Goal: Find specific page/section

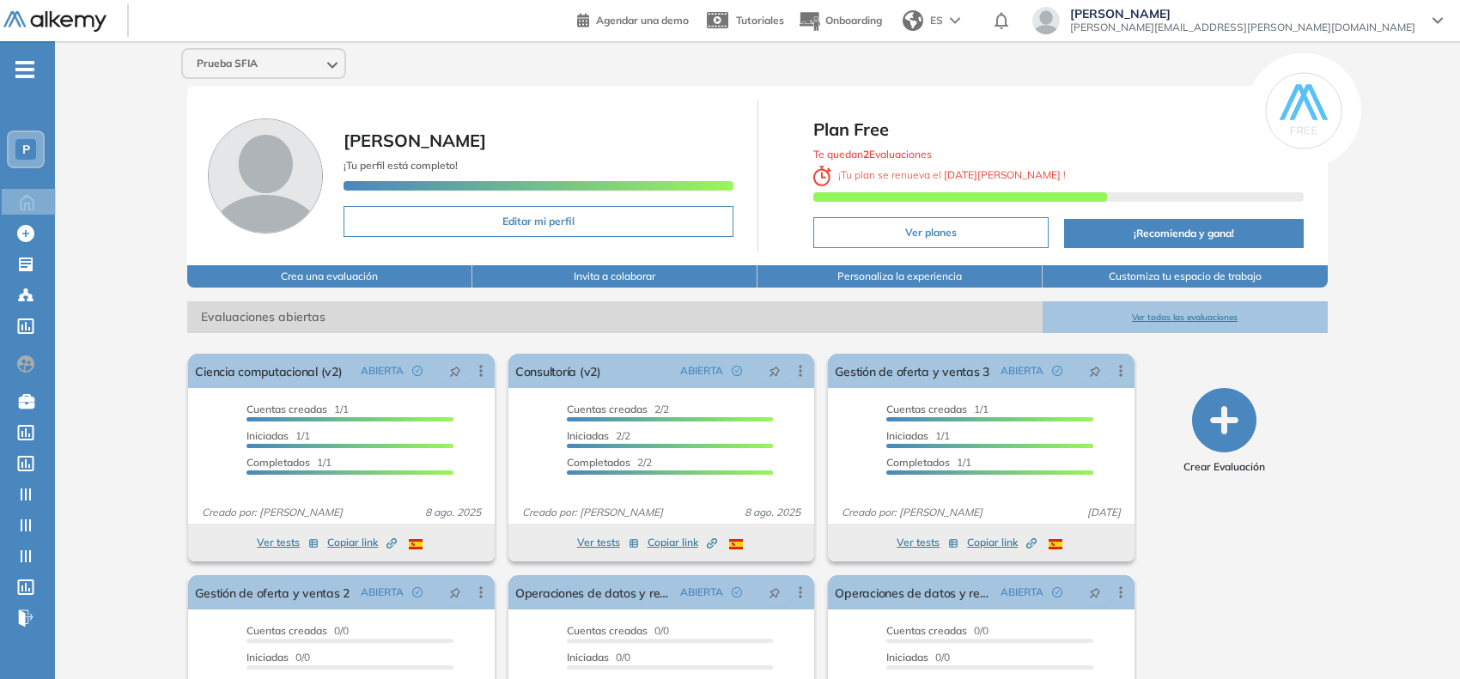
click at [22, 146] on span "P" at bounding box center [26, 150] width 8 height 14
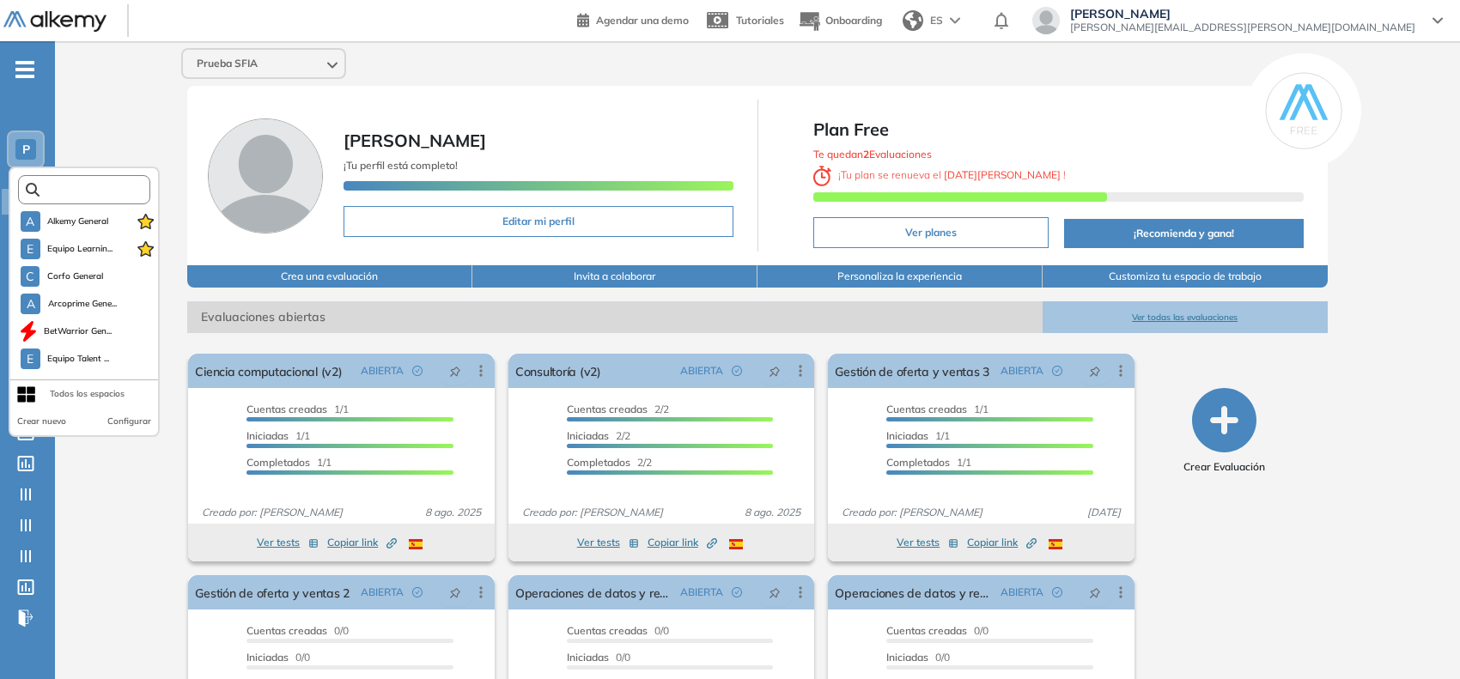
click at [88, 187] on input "text" at bounding box center [90, 190] width 100 height 13
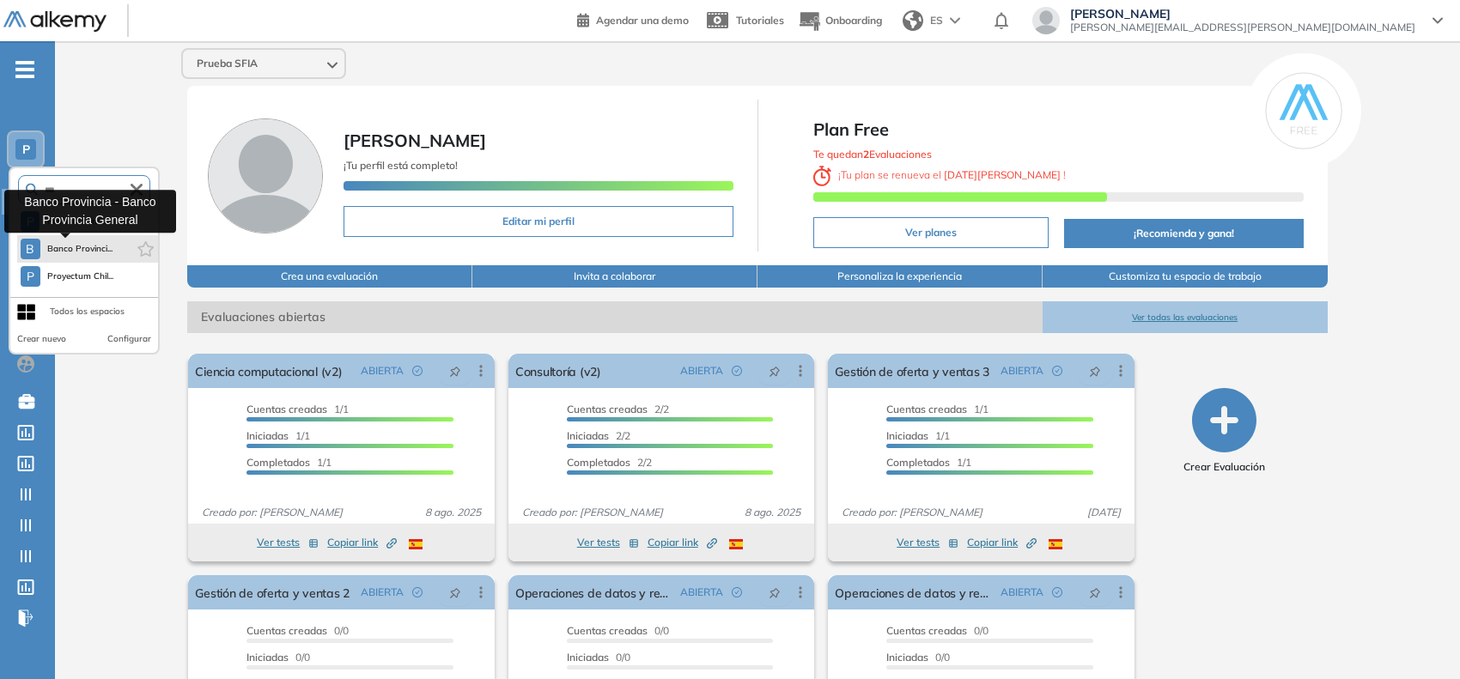
type input "***"
click at [70, 256] on button "B Banco Provinci..." at bounding box center [67, 249] width 93 height 21
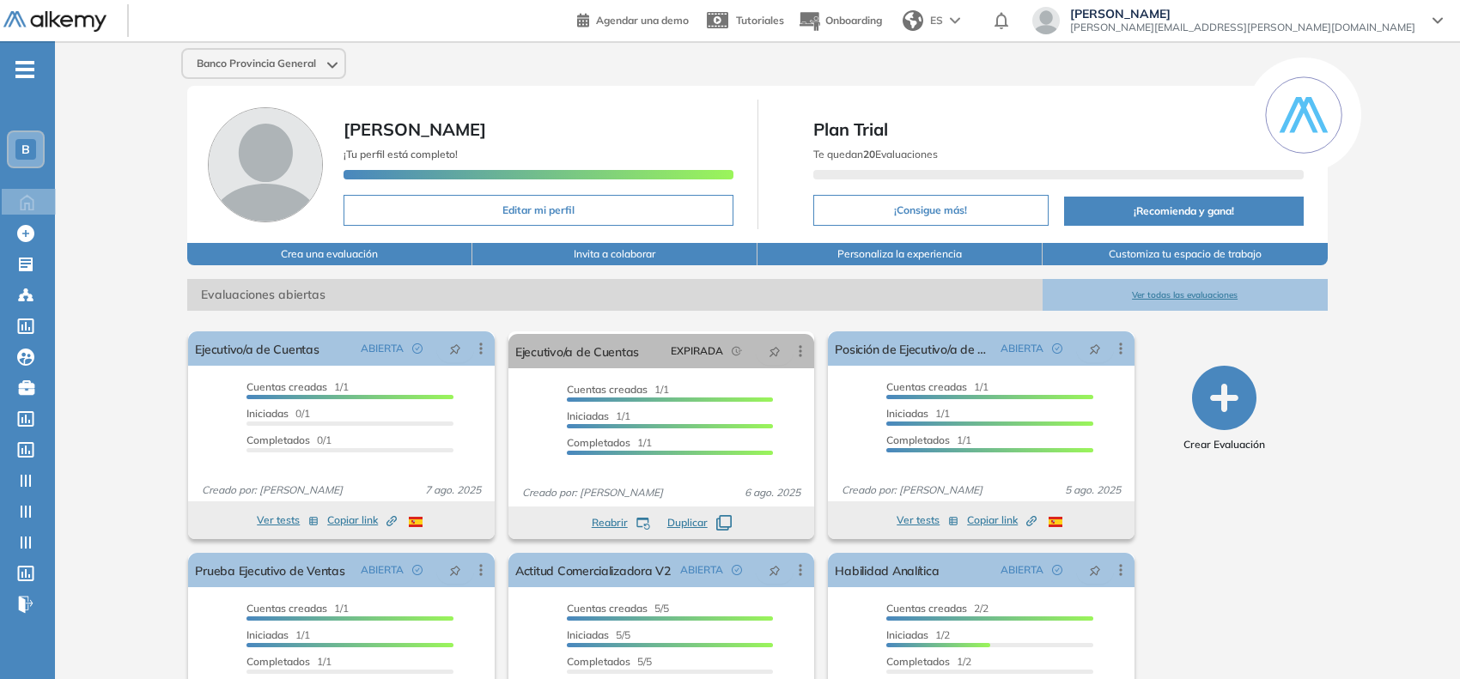
click at [20, 70] on icon "-" at bounding box center [24, 69] width 19 height 3
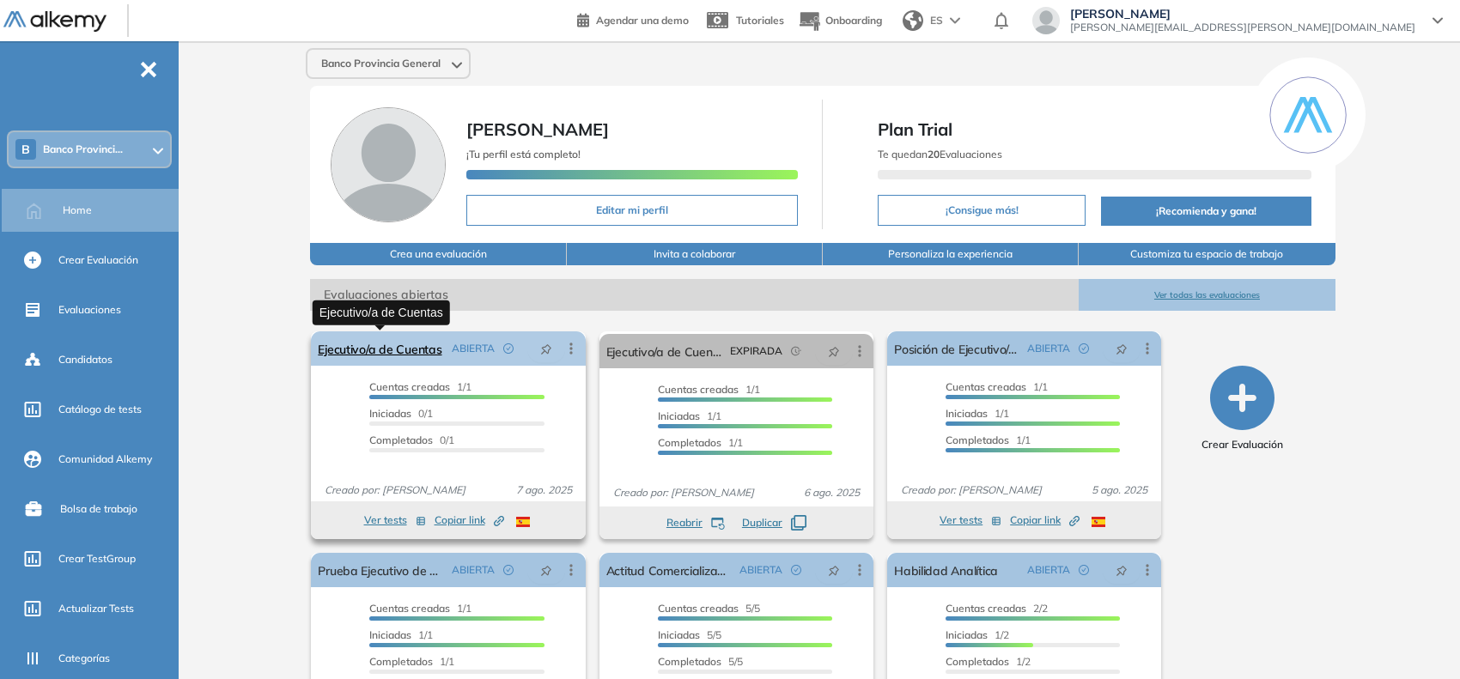
click at [357, 344] on link "Ejecutivo/a de Cuentas" at bounding box center [380, 349] width 124 height 34
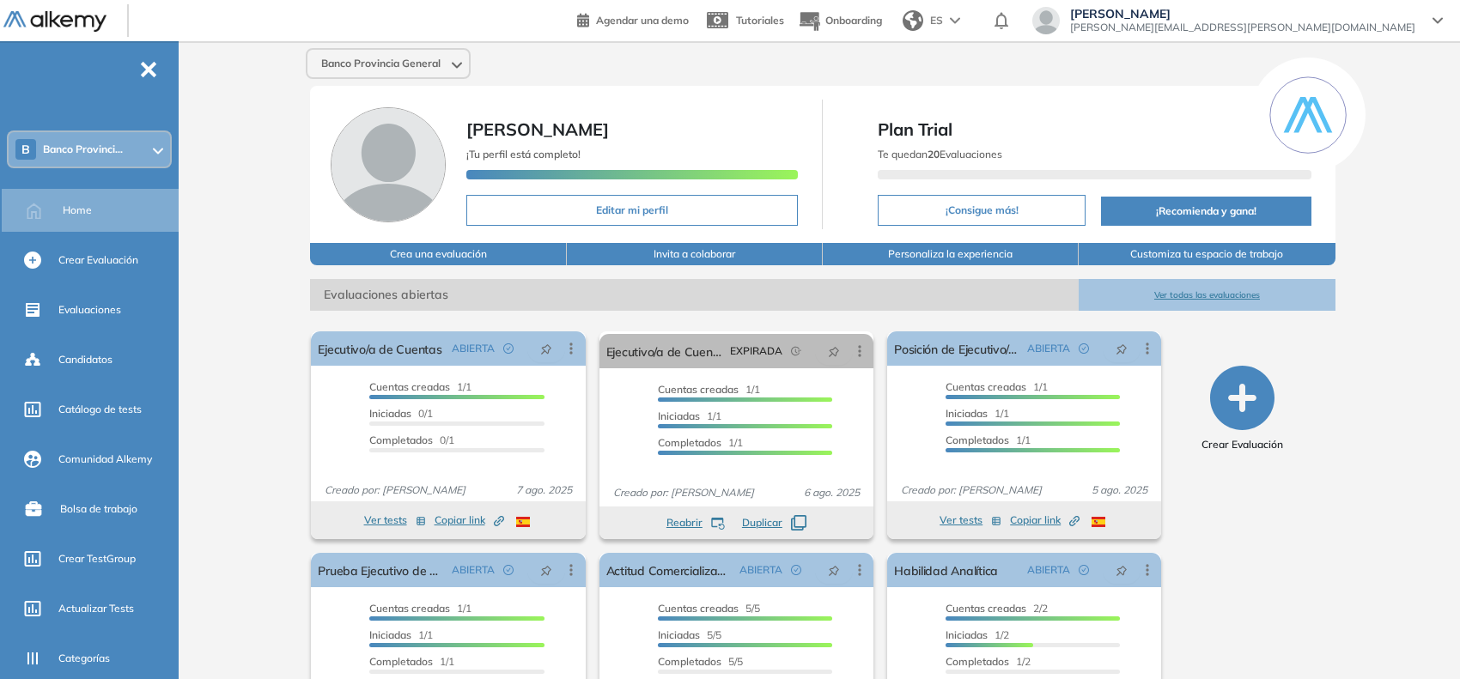
click at [1331, 30] on span "[PERSON_NAME][EMAIL_ADDRESS][PERSON_NAME][DOMAIN_NAME]" at bounding box center [1242, 28] width 345 height 14
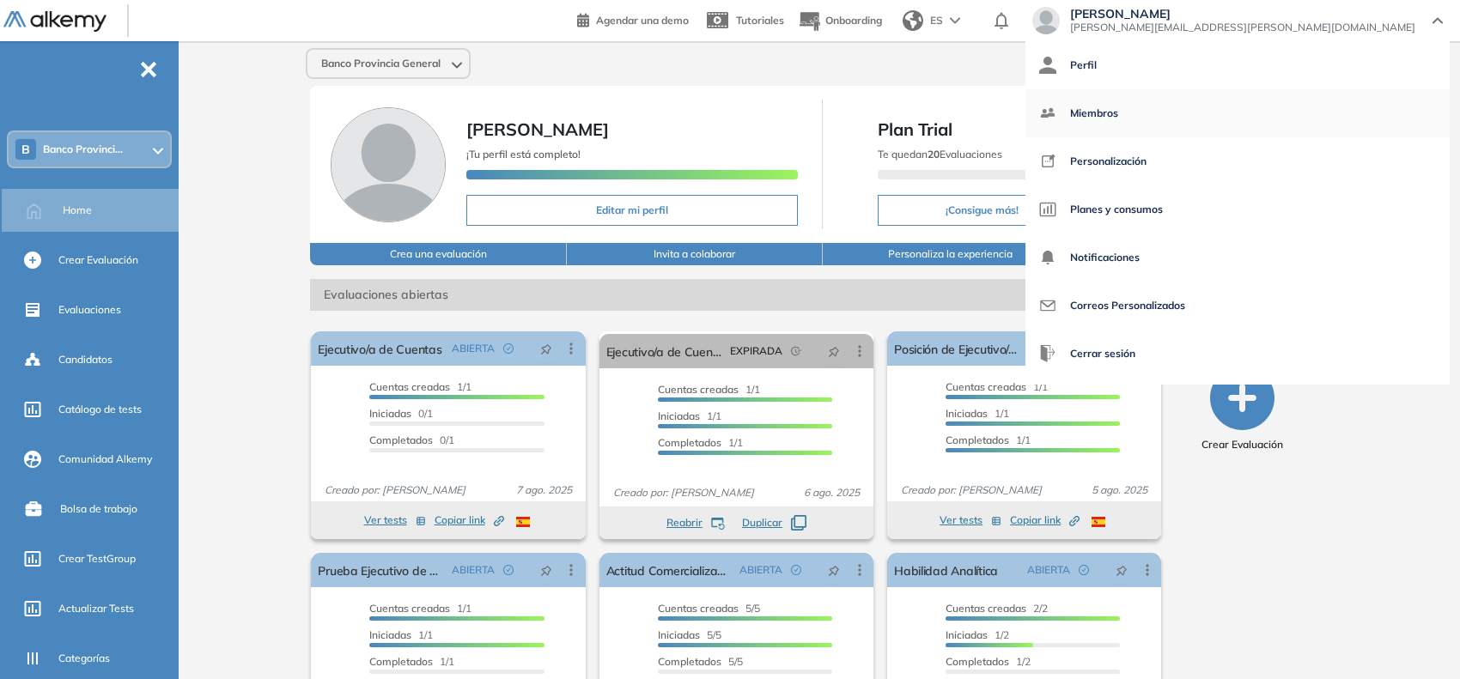
click at [1118, 109] on span "Miembros" at bounding box center [1094, 113] width 48 height 41
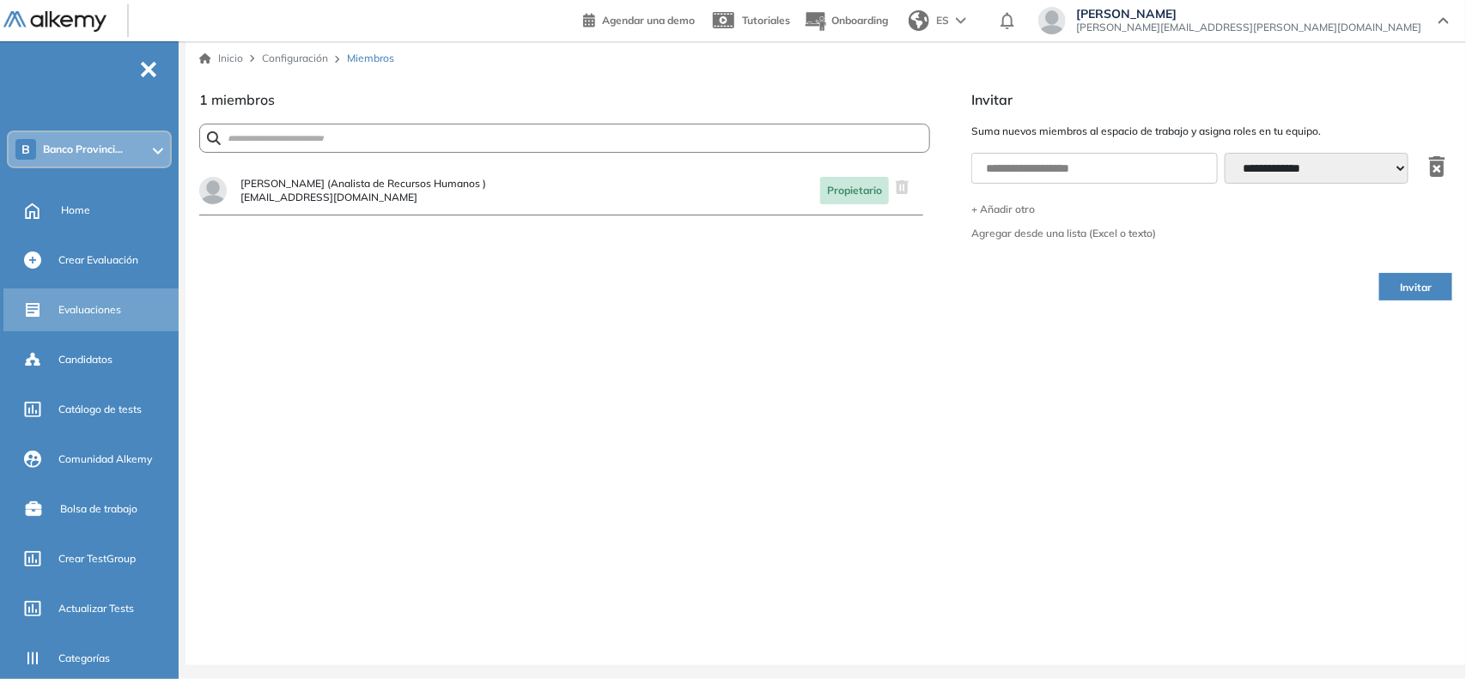
click at [106, 312] on span "Evaluaciones" at bounding box center [89, 309] width 63 height 15
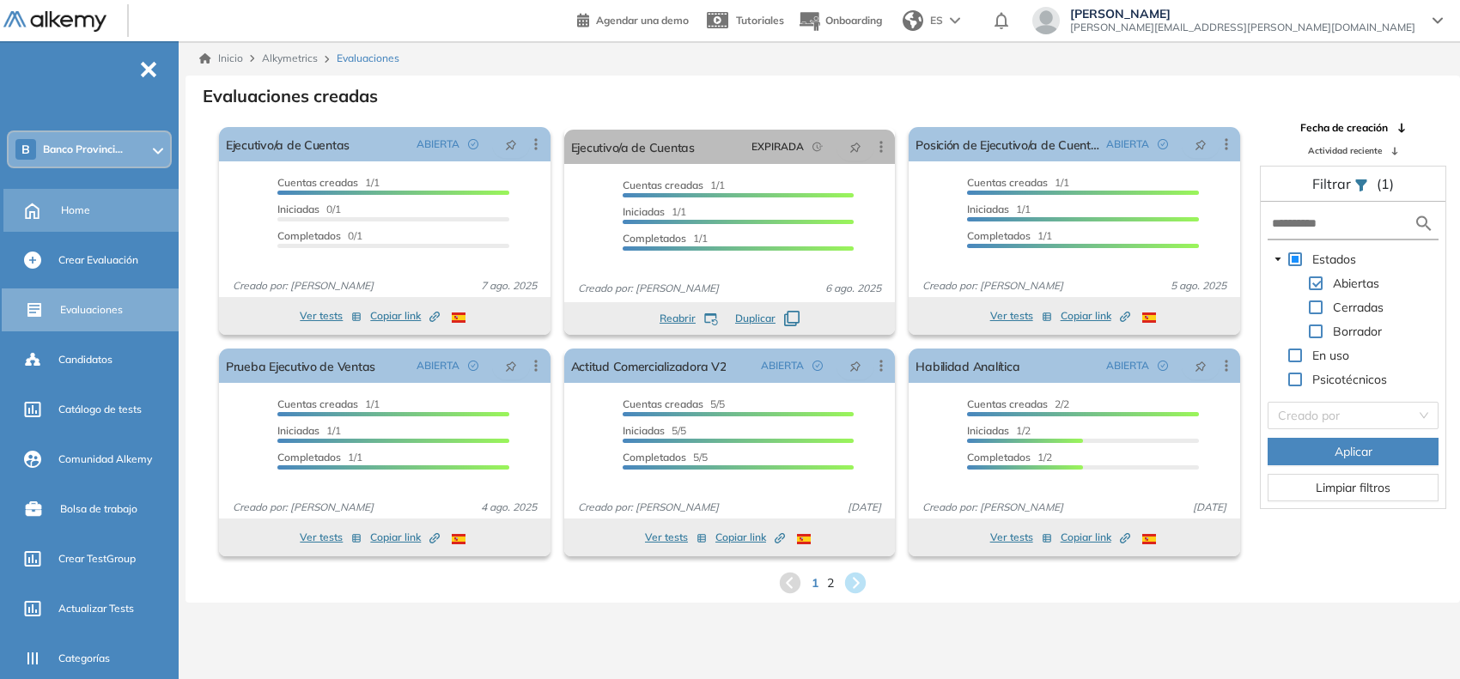
click at [40, 198] on div at bounding box center [32, 209] width 30 height 22
